Goal: Task Accomplishment & Management: Manage account settings

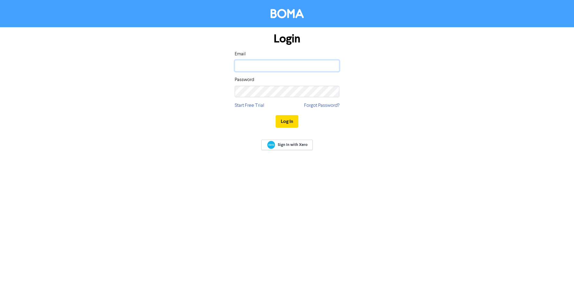
click at [265, 65] on input "email" at bounding box center [287, 65] width 105 height 11
type input "[EMAIL_ADDRESS][DOMAIN_NAME]"
click at [276, 115] on button "Log In" at bounding box center [287, 121] width 23 height 13
